Goal: Information Seeking & Learning: Learn about a topic

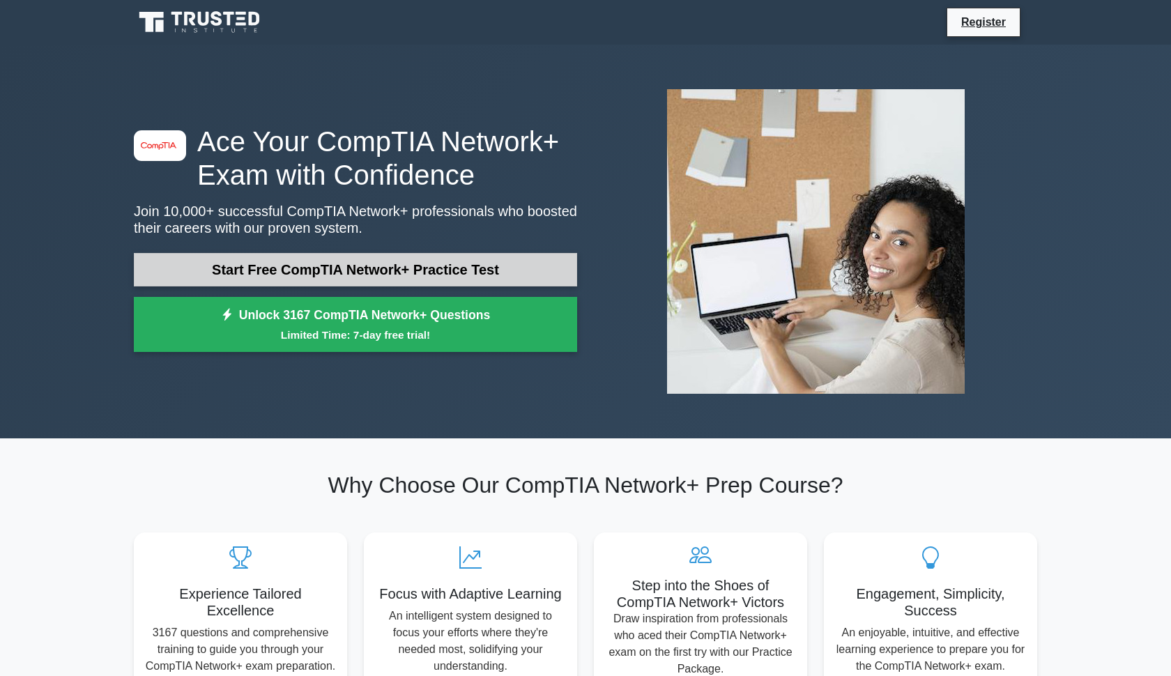
click at [448, 274] on link "Start Free CompTIA Network+ Practice Test" at bounding box center [355, 269] width 443 height 33
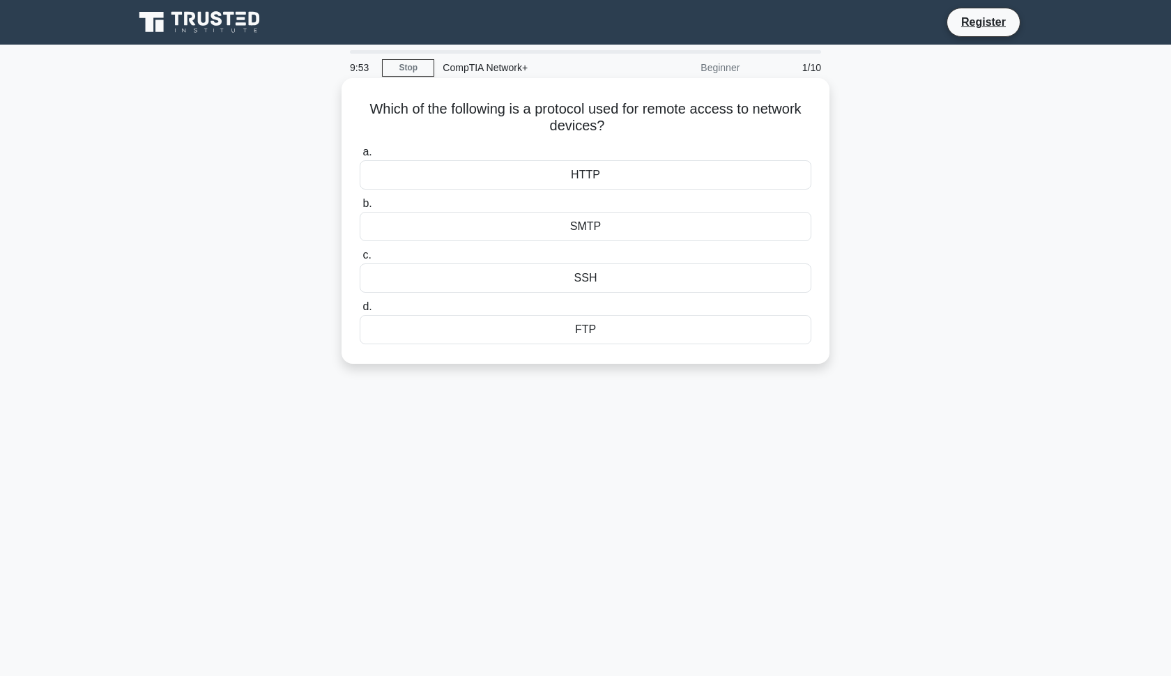
click at [550, 172] on div "HTTP" at bounding box center [586, 174] width 452 height 29
click at [360, 157] on input "a. HTTP" at bounding box center [360, 152] width 0 height 9
click at [586, 280] on div "Deep packet inspection" at bounding box center [586, 277] width 452 height 29
click at [360, 260] on input "c. Deep packet inspection" at bounding box center [360, 255] width 0 height 9
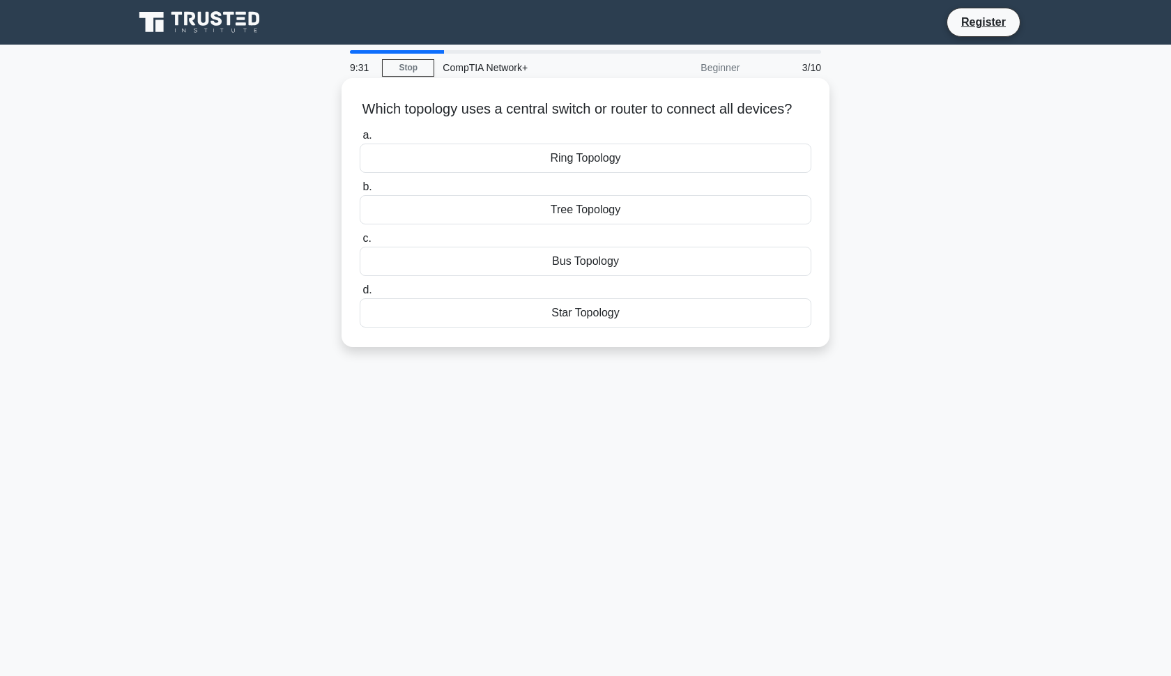
click at [583, 261] on div "Bus Topology" at bounding box center [586, 261] width 452 height 29
click at [360, 243] on input "c. Bus Topology" at bounding box center [360, 238] width 0 height 9
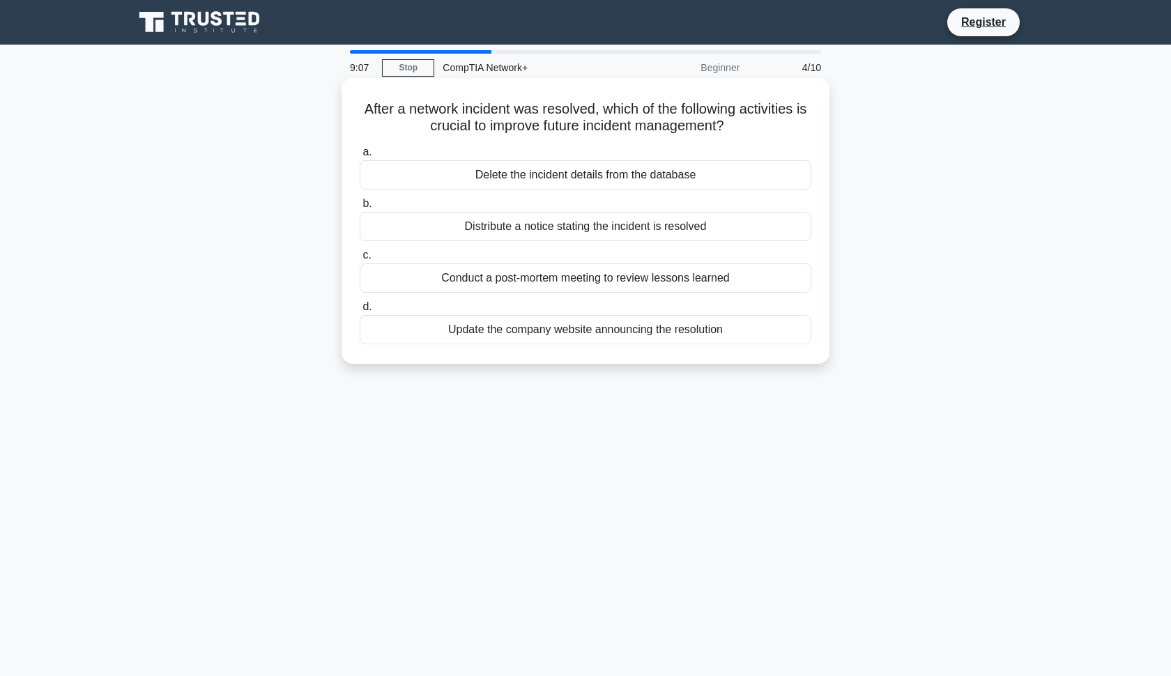
click at [623, 274] on div "Conduct a post-mortem meeting to review lessons learned" at bounding box center [586, 277] width 452 height 29
click at [360, 260] on input "c. Conduct a post-mortem meeting to review lessons learned" at bounding box center [360, 255] width 0 height 9
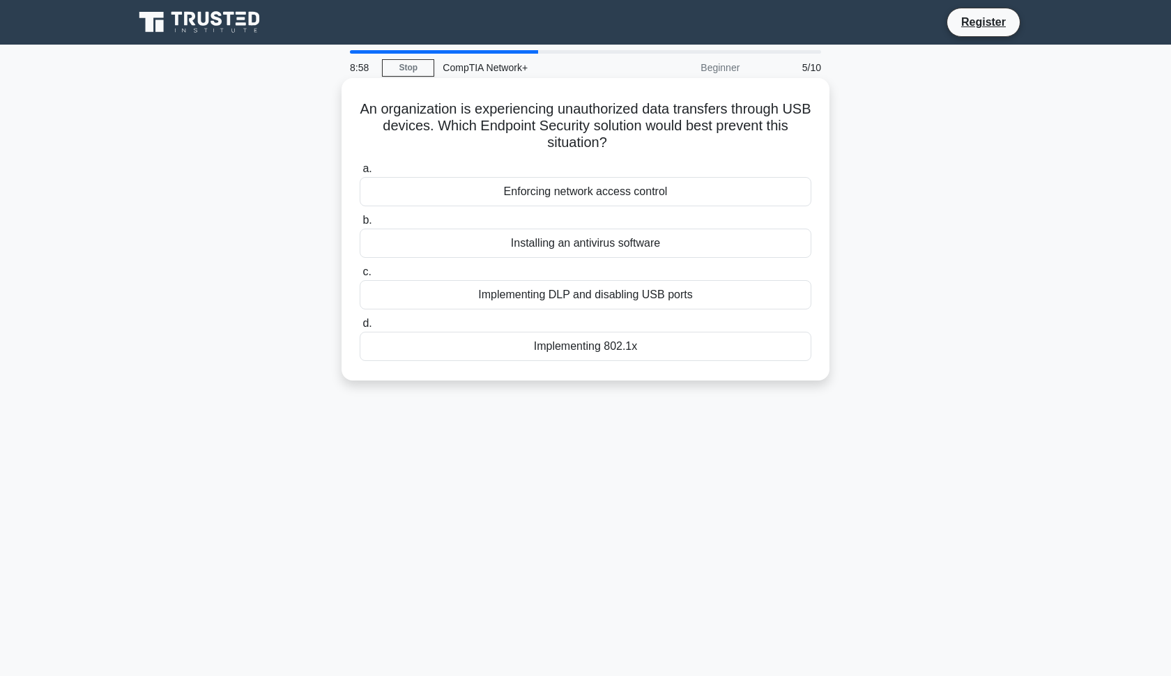
click at [615, 301] on div "Implementing DLP and disabling USB ports" at bounding box center [586, 294] width 452 height 29
click at [360, 277] on input "c. Implementing DLP and disabling USB ports" at bounding box center [360, 272] width 0 height 9
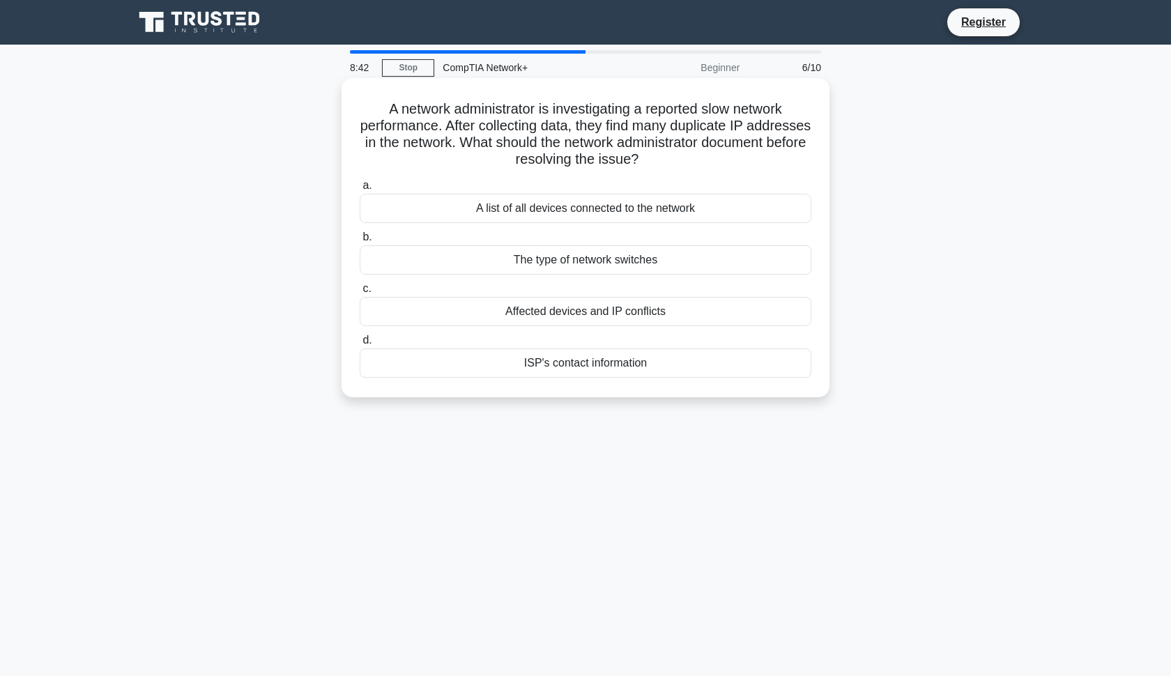
click at [626, 263] on div "The type of network switches" at bounding box center [586, 259] width 452 height 29
click at [360, 242] on input "b. The type of network switches" at bounding box center [360, 237] width 0 height 9
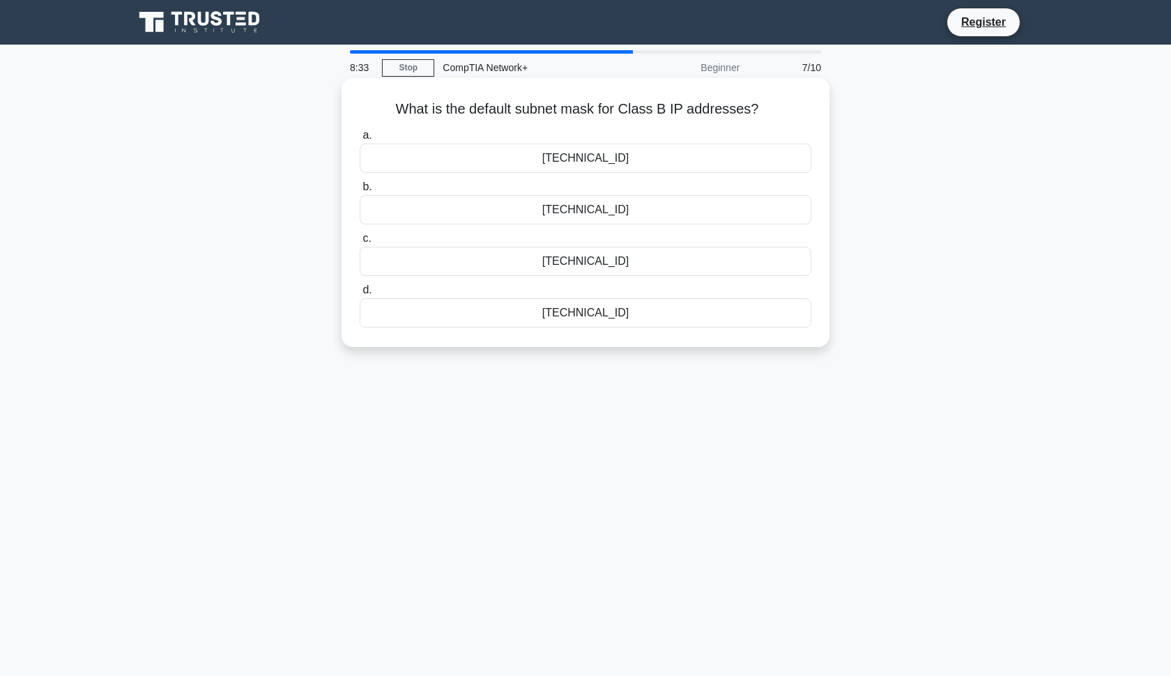
click at [634, 163] on div "255.255.0.0" at bounding box center [586, 158] width 452 height 29
click at [360, 140] on input "a. 255.255.0.0" at bounding box center [360, 135] width 0 height 9
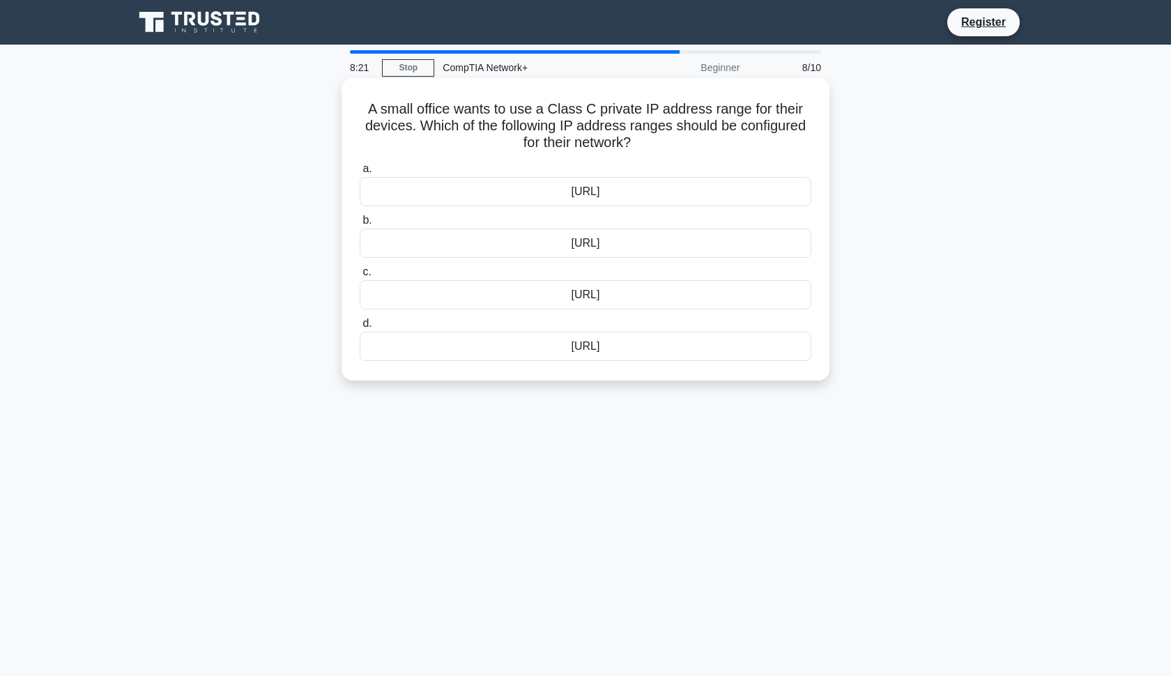
click at [637, 242] on div "192.168.0.0/16" at bounding box center [586, 243] width 452 height 29
click at [360, 225] on input "b. 192.168.0.0/16" at bounding box center [360, 220] width 0 height 9
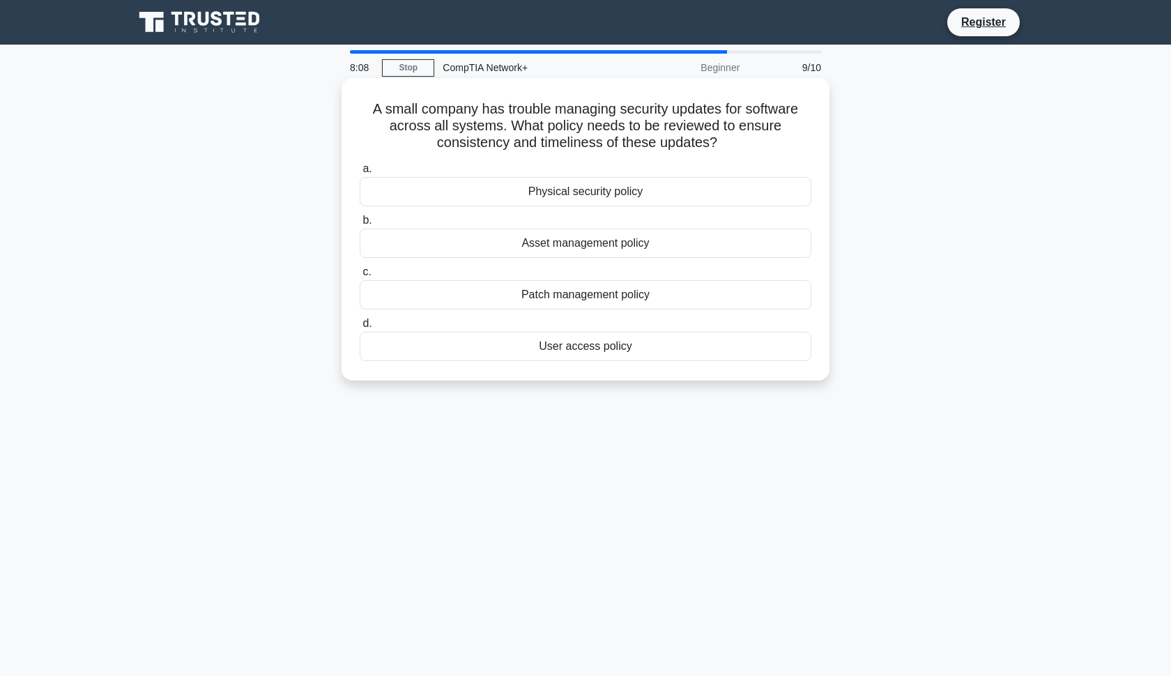
click at [623, 293] on div "Patch management policy" at bounding box center [586, 294] width 452 height 29
click at [360, 277] on input "c. Patch management policy" at bounding box center [360, 272] width 0 height 9
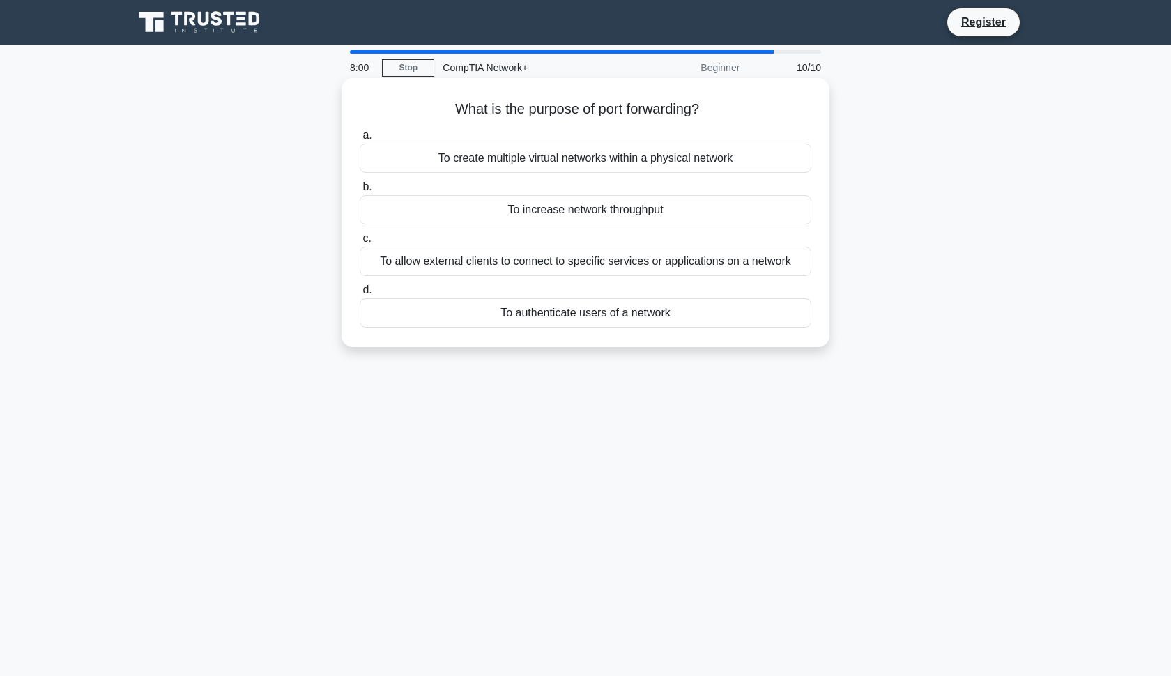
click at [671, 155] on div "To create multiple virtual networks within a physical network" at bounding box center [586, 158] width 452 height 29
click at [360, 140] on input "a. To create multiple virtual networks within a physical network" at bounding box center [360, 135] width 0 height 9
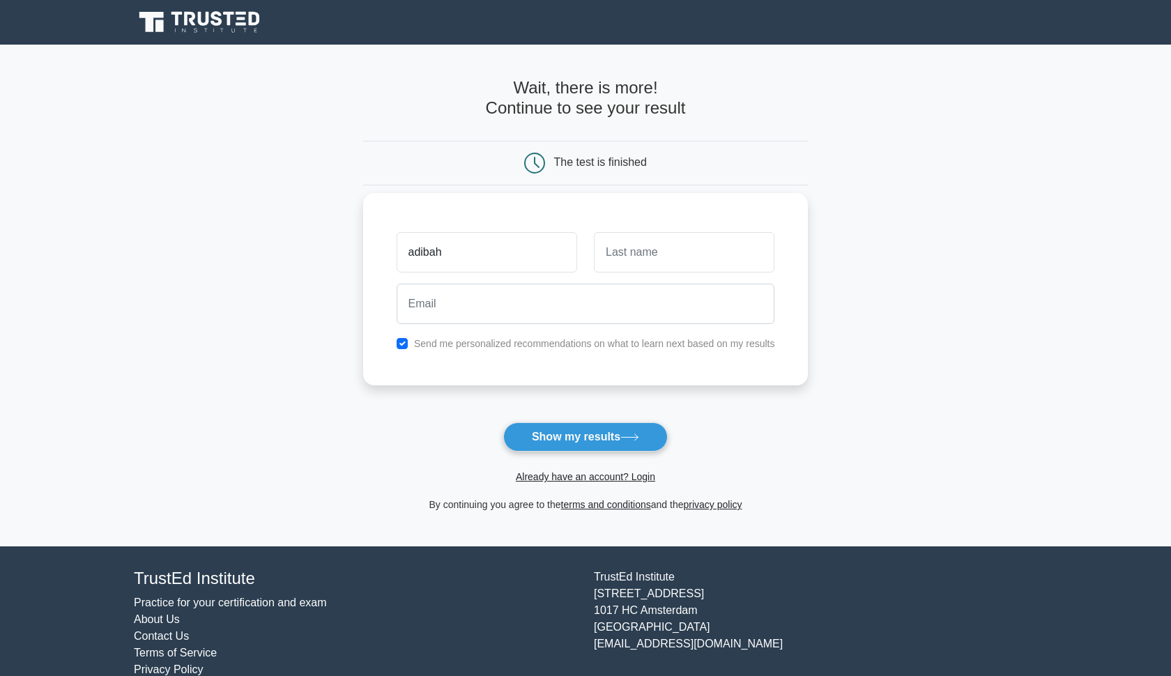
type input "adibah"
type input "nabihah"
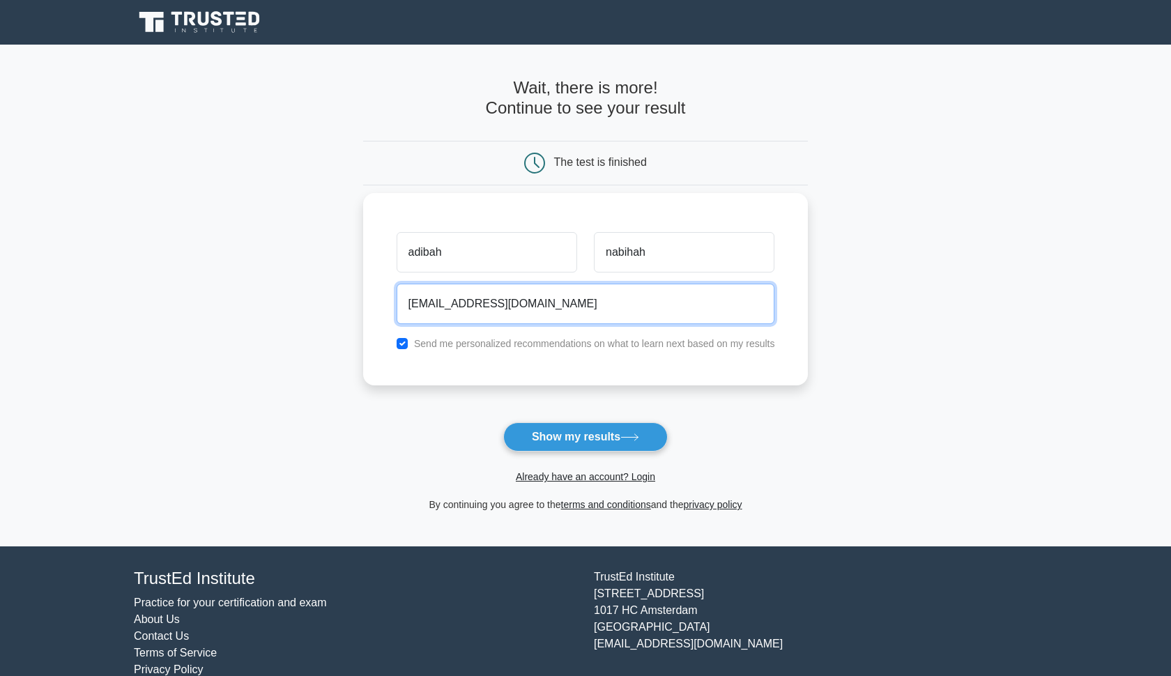
type input "[EMAIL_ADDRESS][DOMAIN_NAME]"
click at [585, 436] on button "Show my results" at bounding box center [585, 436] width 165 height 29
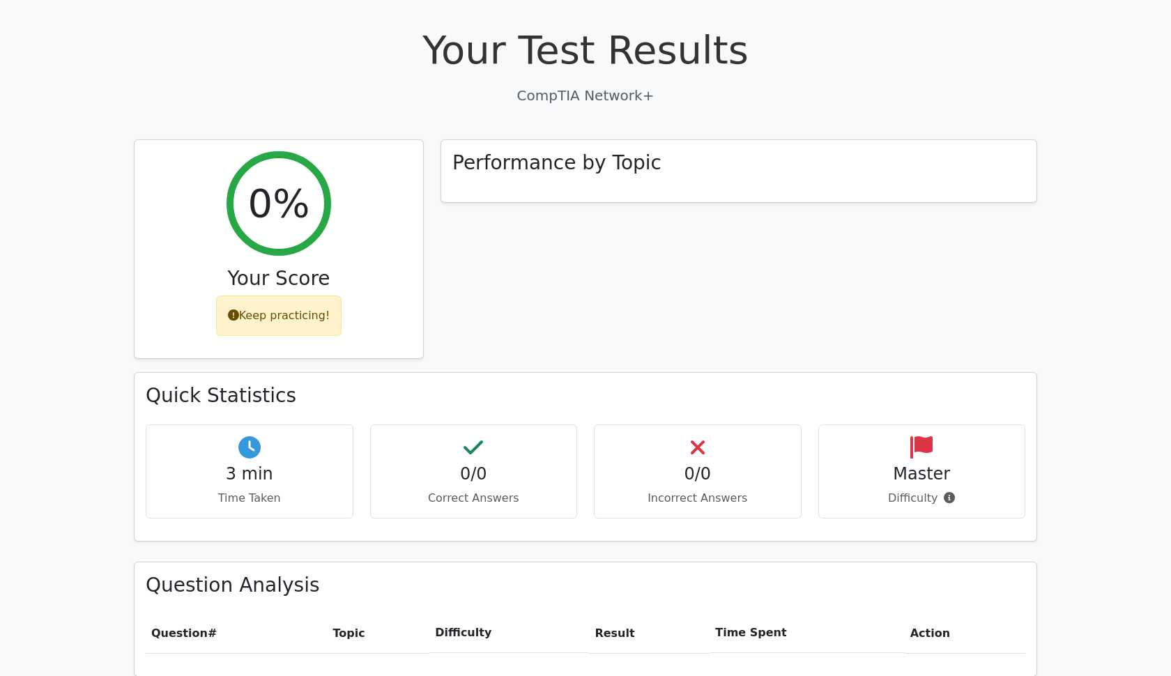
scroll to position [422, 0]
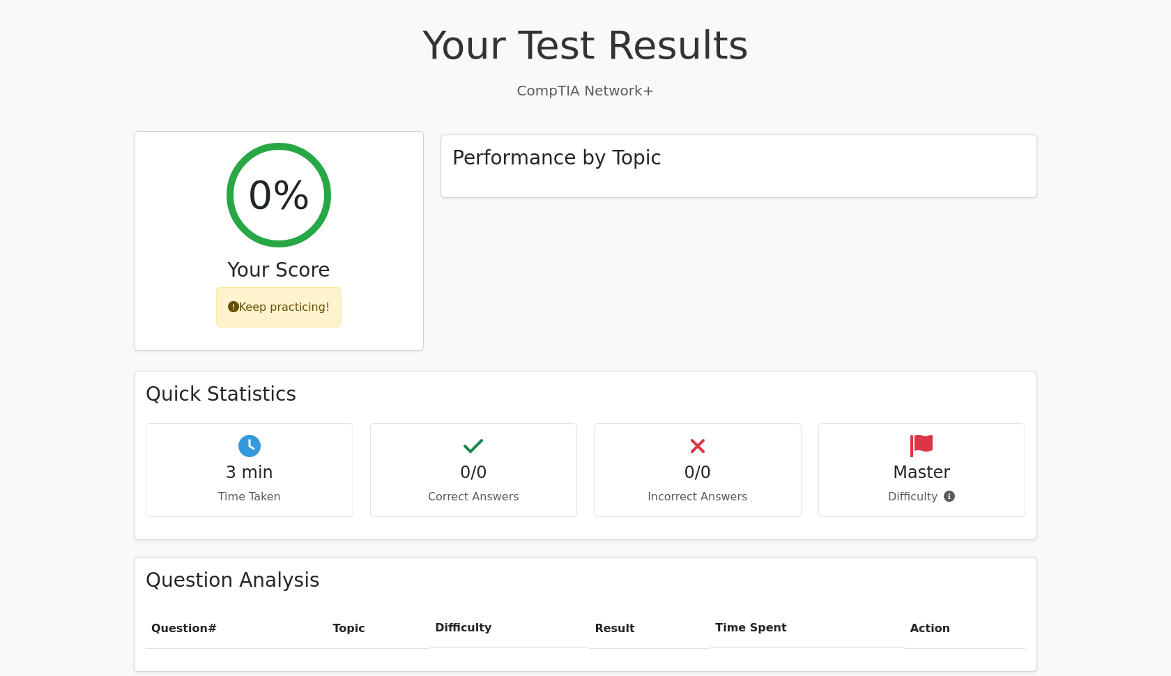
click at [298, 287] on div "Keep practicing!" at bounding box center [279, 307] width 126 height 40
click at [321, 287] on div "Keep practicing!" at bounding box center [279, 307] width 126 height 40
click at [291, 201] on div "0%" at bounding box center [279, 195] width 105 height 105
click at [282, 287] on div "Keep practicing!" at bounding box center [279, 307] width 126 height 40
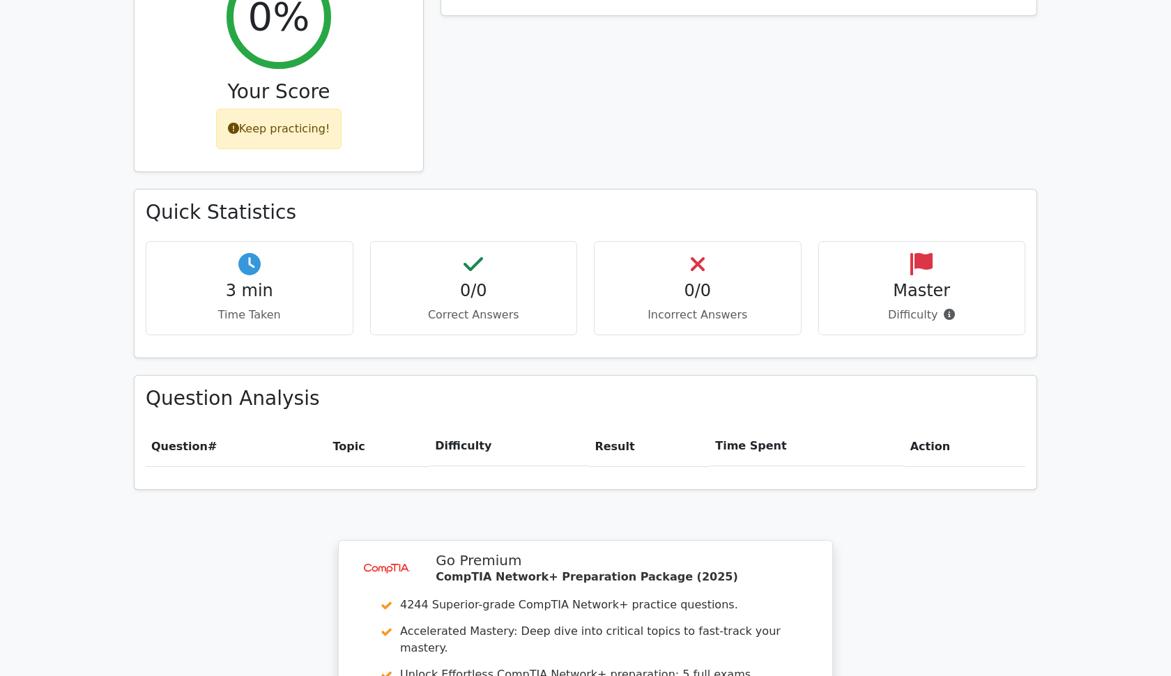
scroll to position [662, 0]
